Goal: Transaction & Acquisition: Purchase product/service

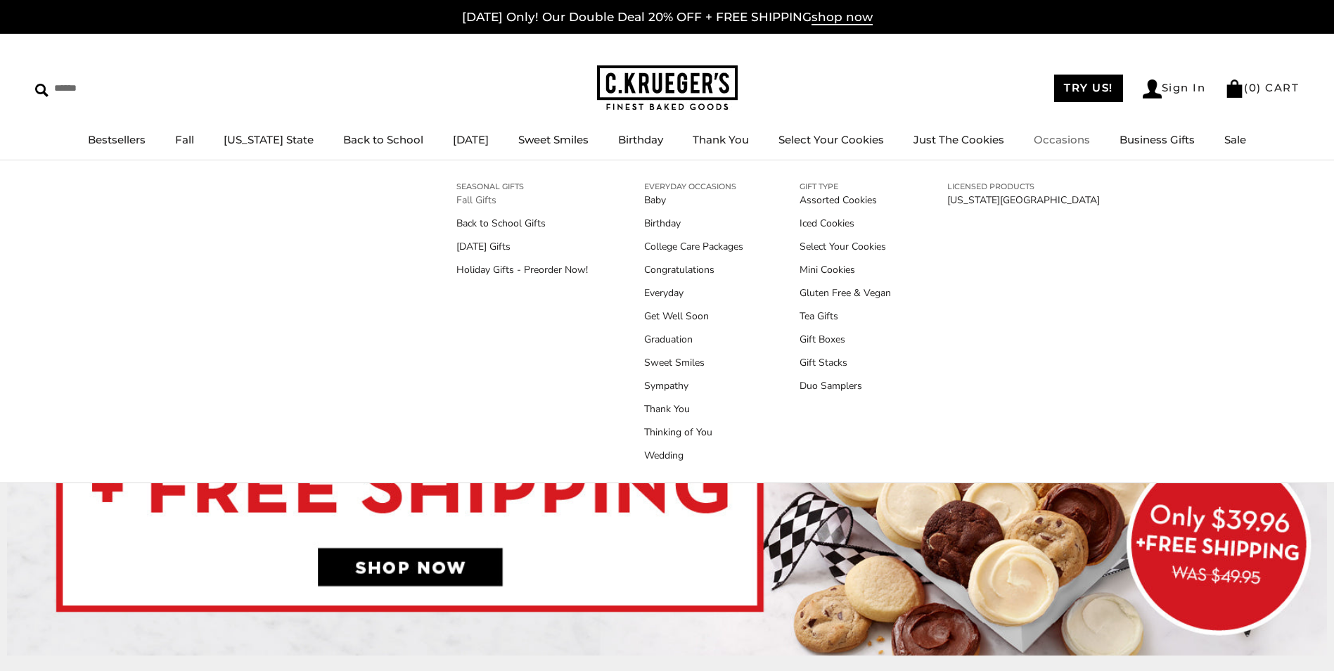
click at [479, 200] on link "Fall Gifts" at bounding box center [521, 200] width 131 height 15
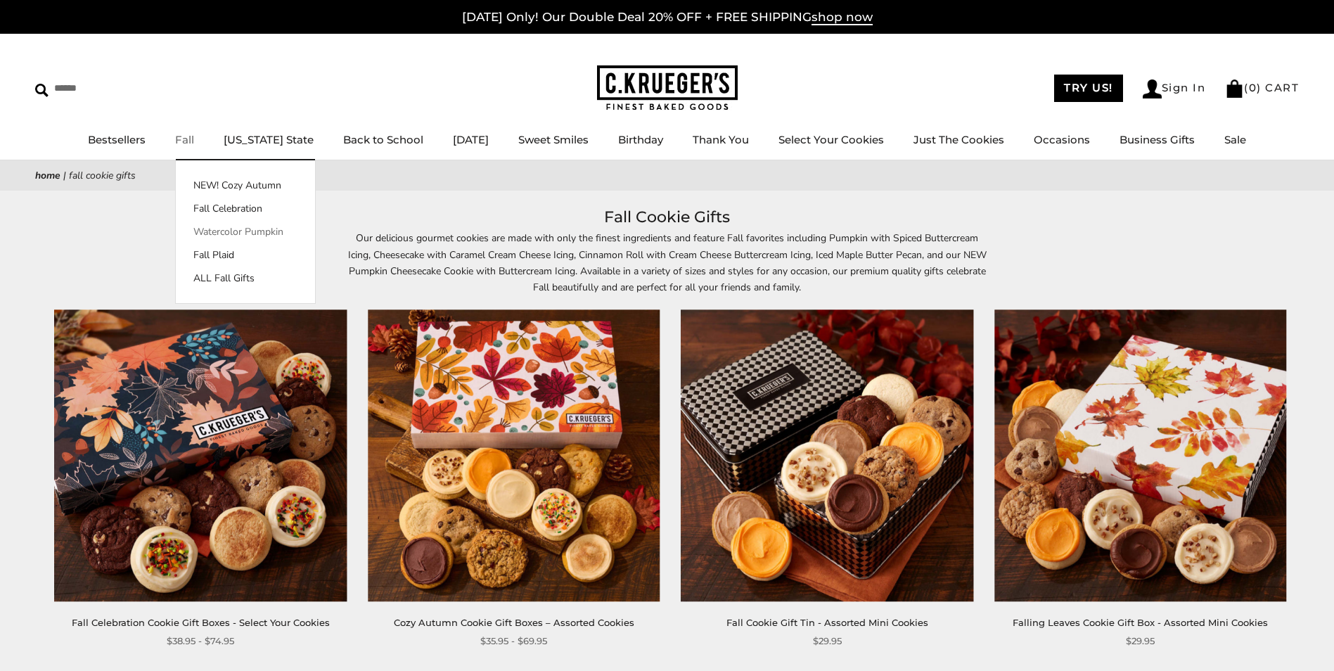
click at [271, 237] on link "Watercolor Pumpkin" at bounding box center [245, 231] width 139 height 15
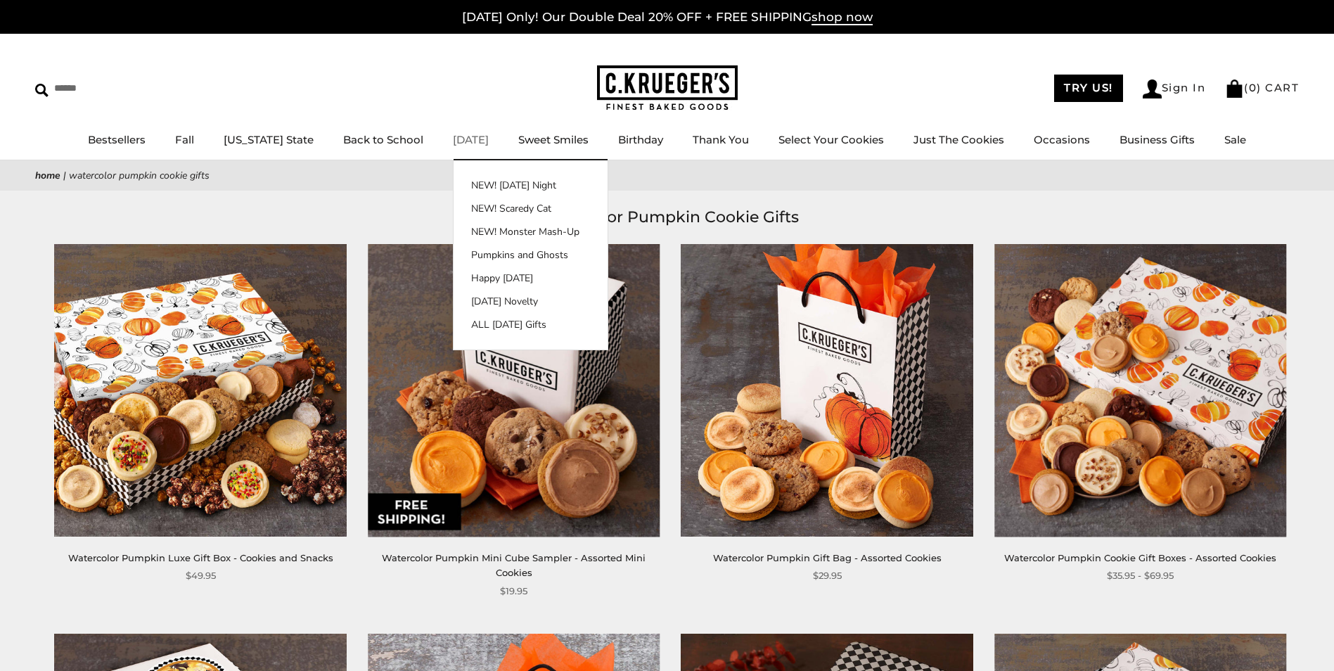
click at [453, 133] on link "[DATE]" at bounding box center [471, 139] width 36 height 13
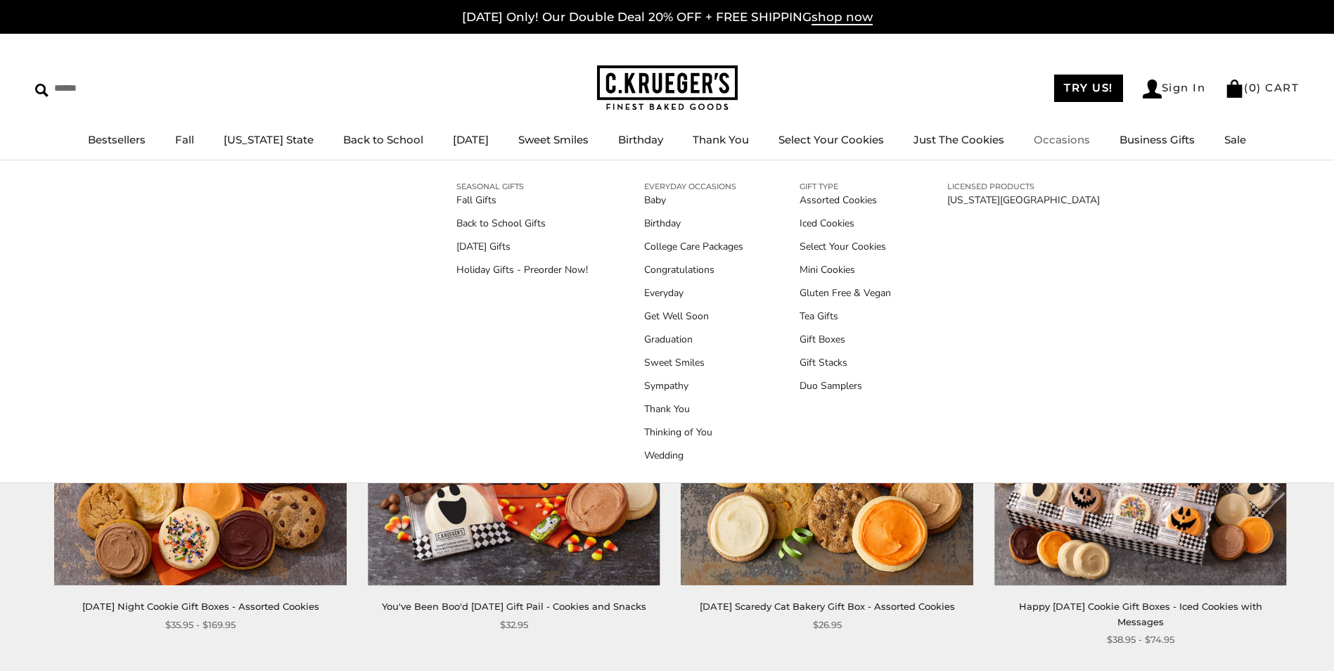
drag, startPoint x: 913, startPoint y: 546, endPoint x: 913, endPoint y: 555, distance: 9.1
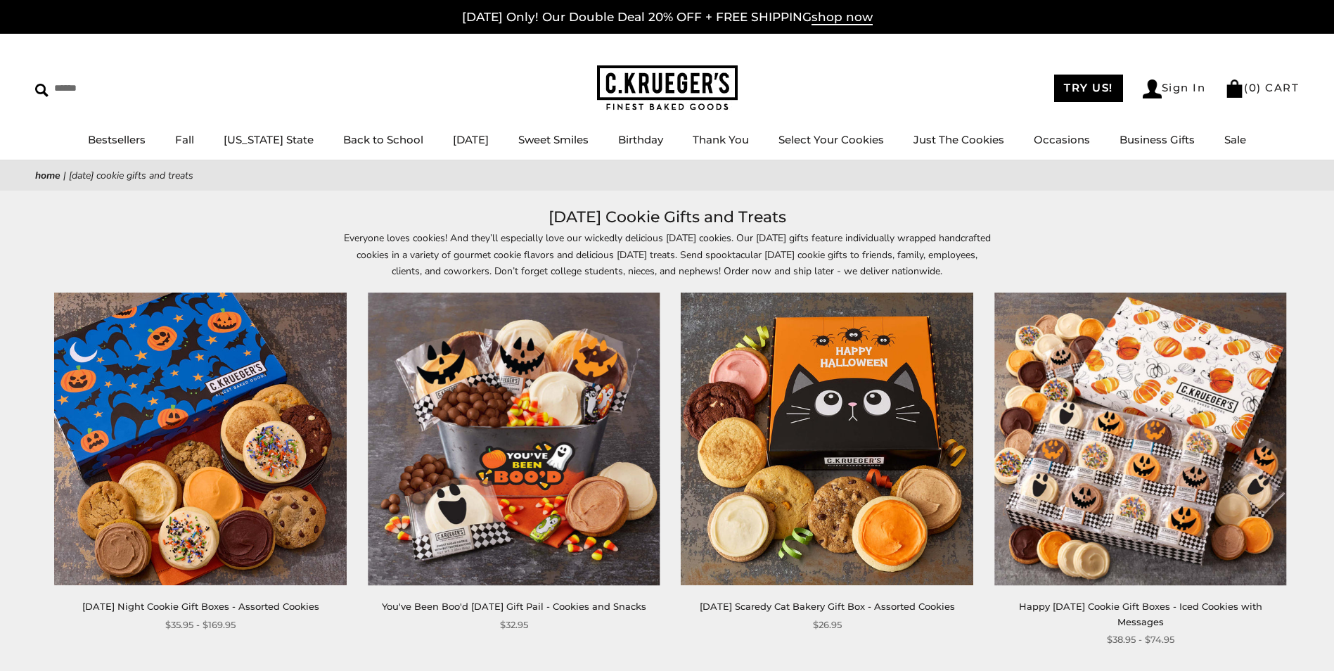
drag, startPoint x: 913, startPoint y: 555, endPoint x: 1180, endPoint y: 243, distance: 410.9
click at [1180, 243] on div "Everyone loves cookies! And they’ll especially love our wickedly delicious Hall…" at bounding box center [667, 254] width 1334 height 49
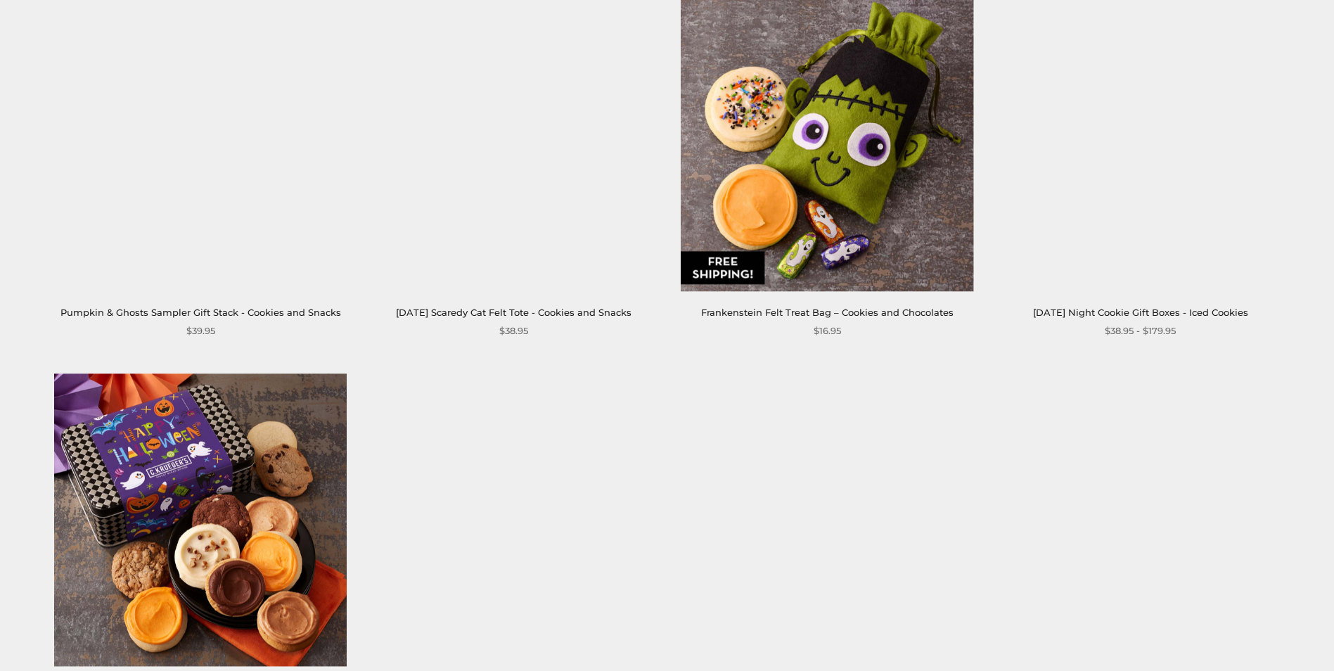
scroll to position [1406, 0]
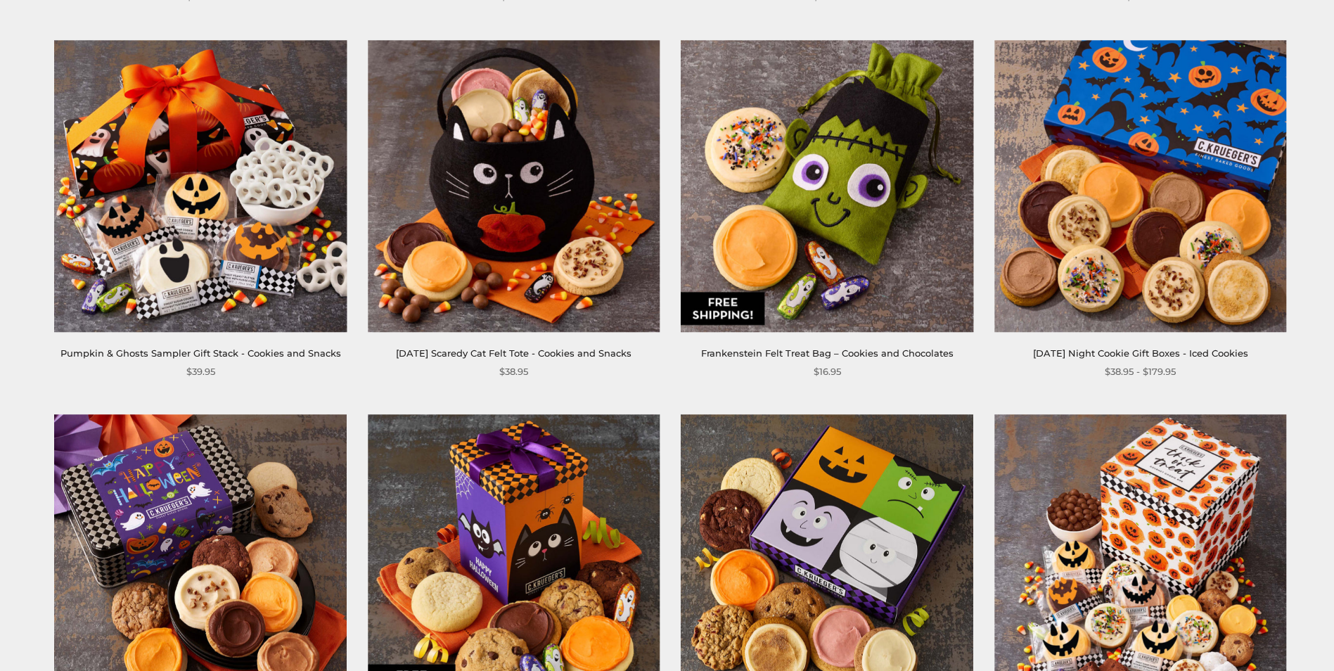
click at [866, 248] on img at bounding box center [827, 186] width 292 height 292
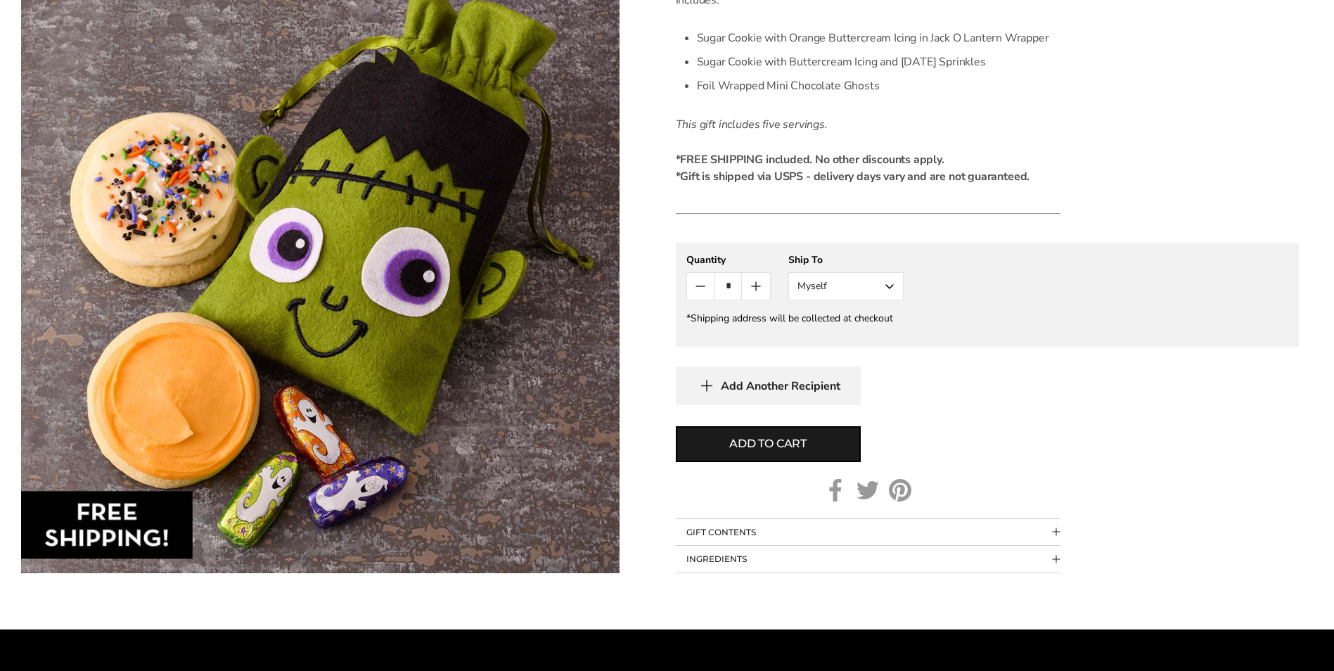
scroll to position [562, 0]
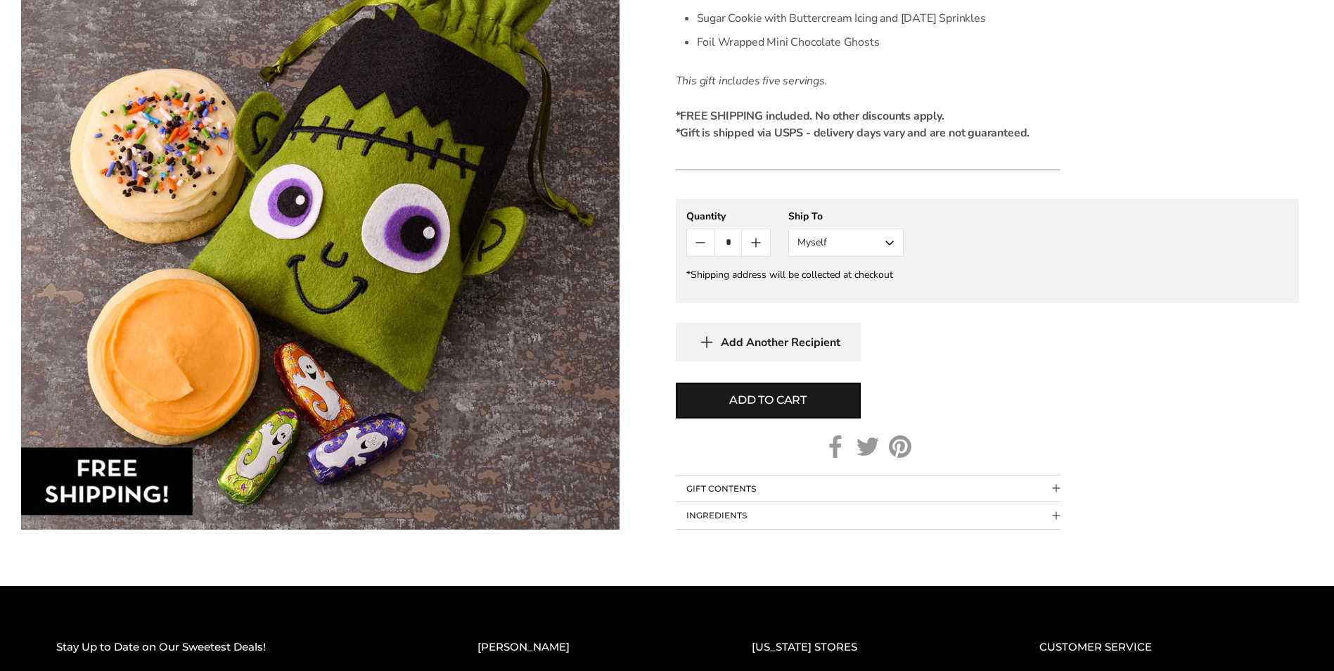
click at [730, 244] on input "*" at bounding box center [727, 242] width 27 height 27
drag, startPoint x: 736, startPoint y: 243, endPoint x: 698, endPoint y: 246, distance: 38.1
click at [698, 246] on div "*" at bounding box center [728, 242] width 84 height 28
click at [1042, 377] on form "C.KRUEGER'S Frankenstein Felt Treat Bag – Cookies and Chocolates SKU: 3137 $16.…" at bounding box center [987, 95] width 623 height 870
click at [875, 247] on button "Myself" at bounding box center [845, 242] width 115 height 28
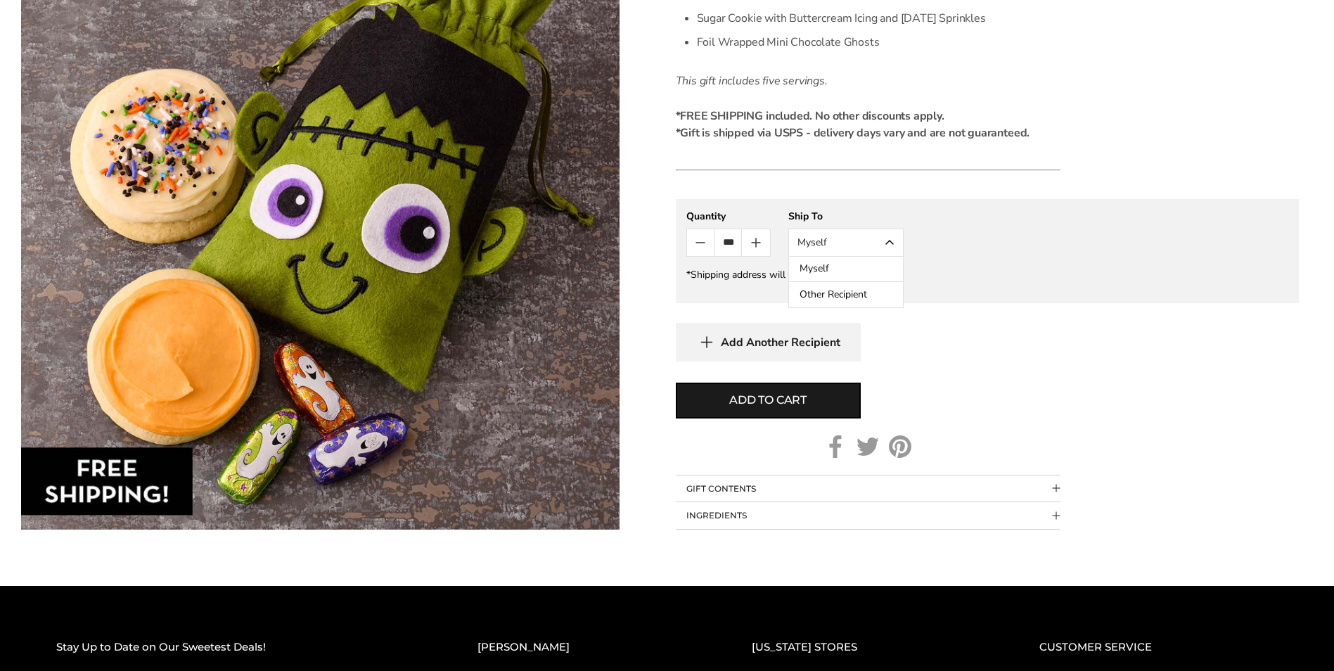
click at [875, 247] on button "Myself" at bounding box center [845, 242] width 115 height 28
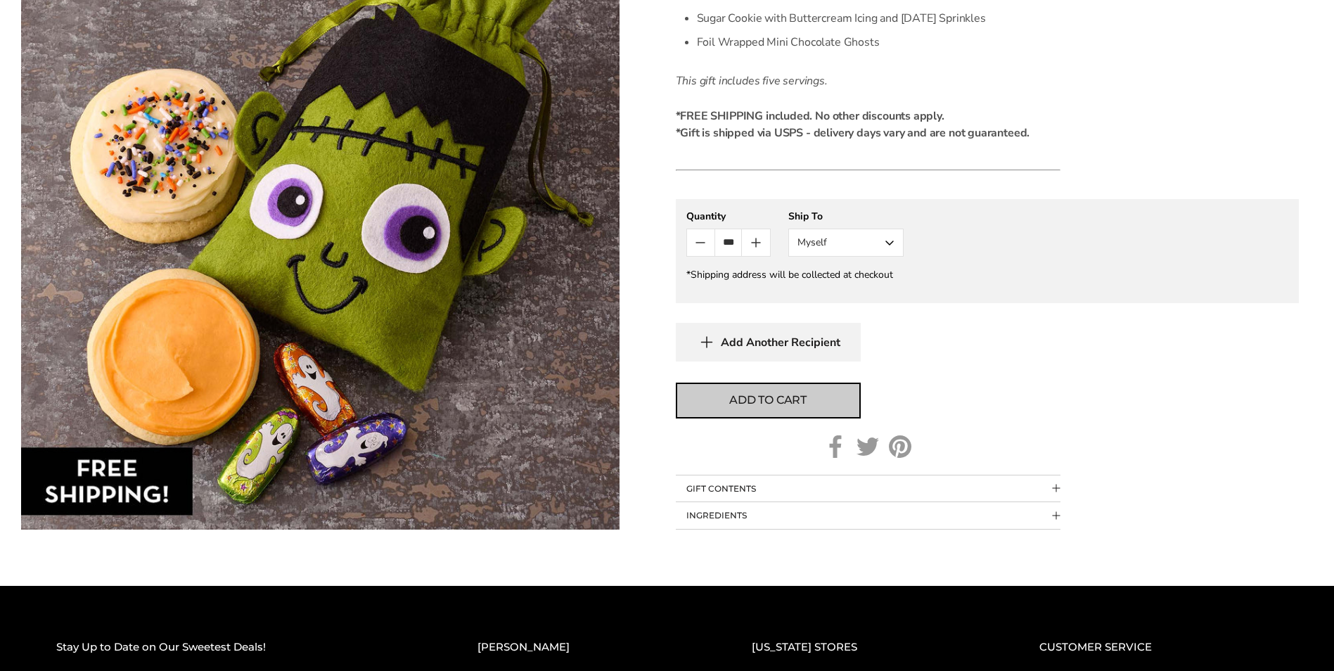
click at [766, 411] on button "Add to cart" at bounding box center [768, 400] width 185 height 36
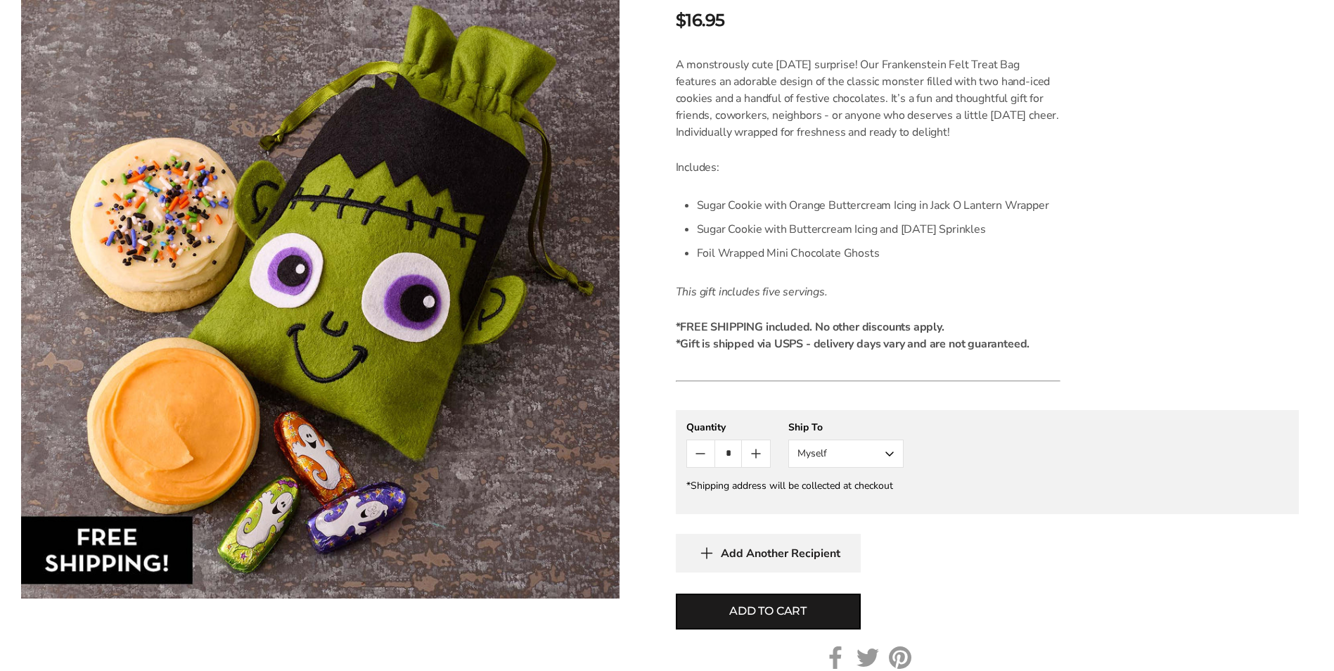
scroll to position [492, 0]
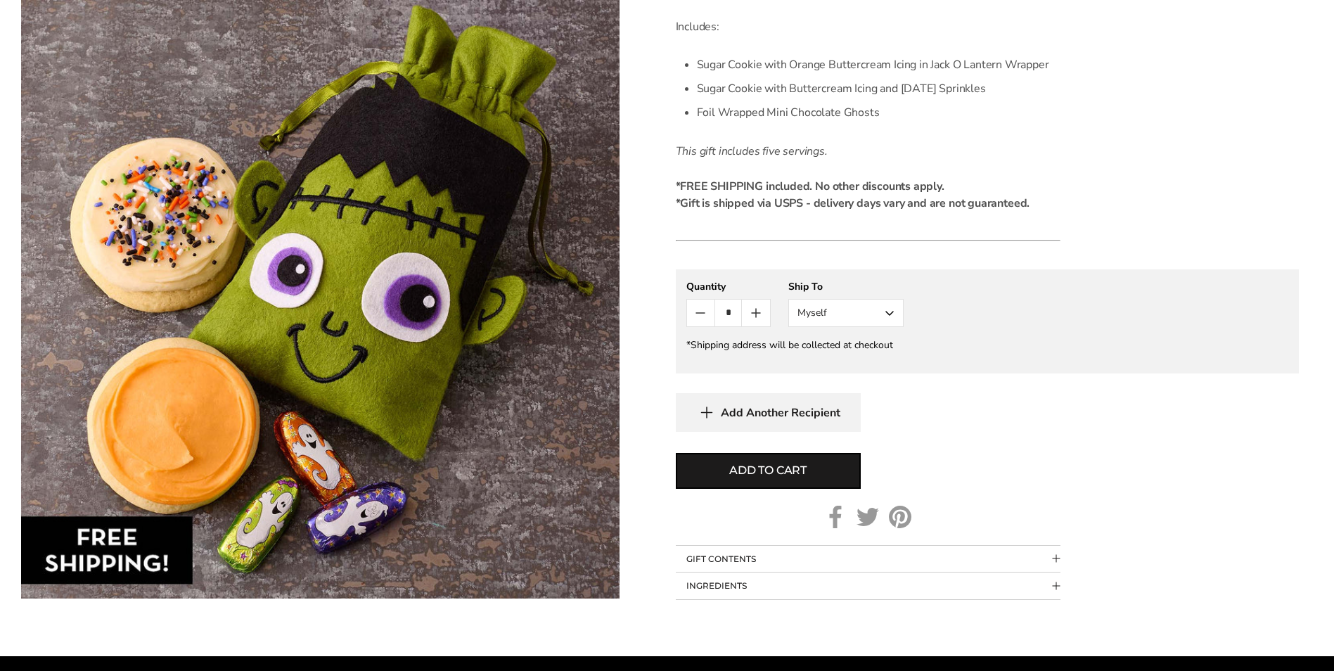
click at [731, 311] on input "*" at bounding box center [727, 312] width 27 height 27
drag, startPoint x: 731, startPoint y: 309, endPoint x: 685, endPoint y: 313, distance: 45.8
click at [686, 313] on div "*" at bounding box center [728, 313] width 84 height 28
click at [676, 453] on button "Add to cart" at bounding box center [768, 471] width 185 height 36
type input "*"
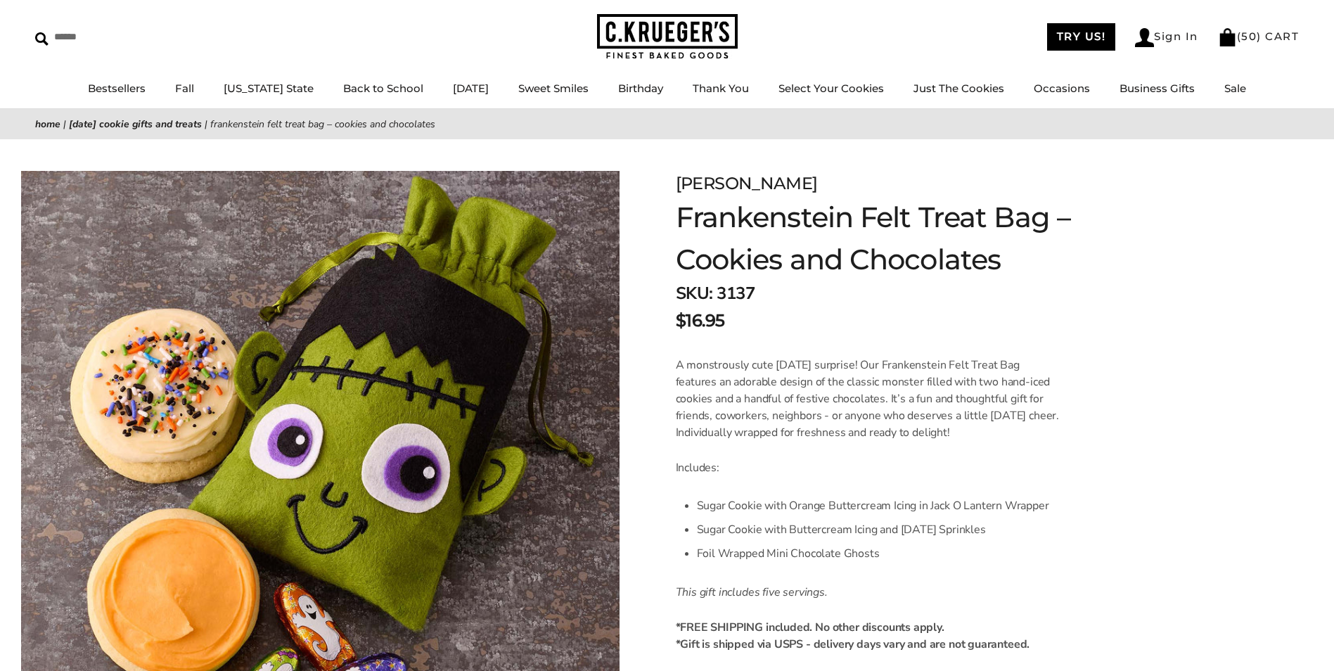
scroll to position [211, 0]
